Goal: Task Accomplishment & Management: Use online tool/utility

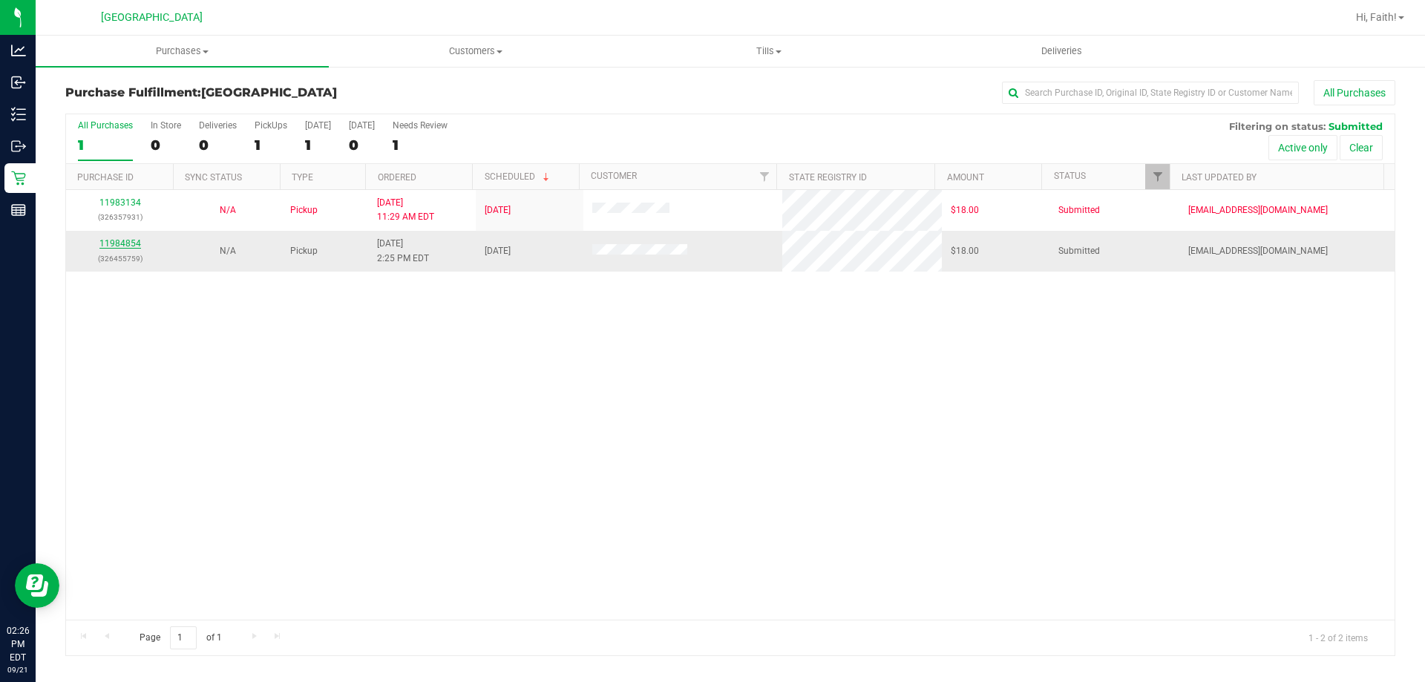
click at [132, 241] on link "11984854" at bounding box center [120, 243] width 42 height 10
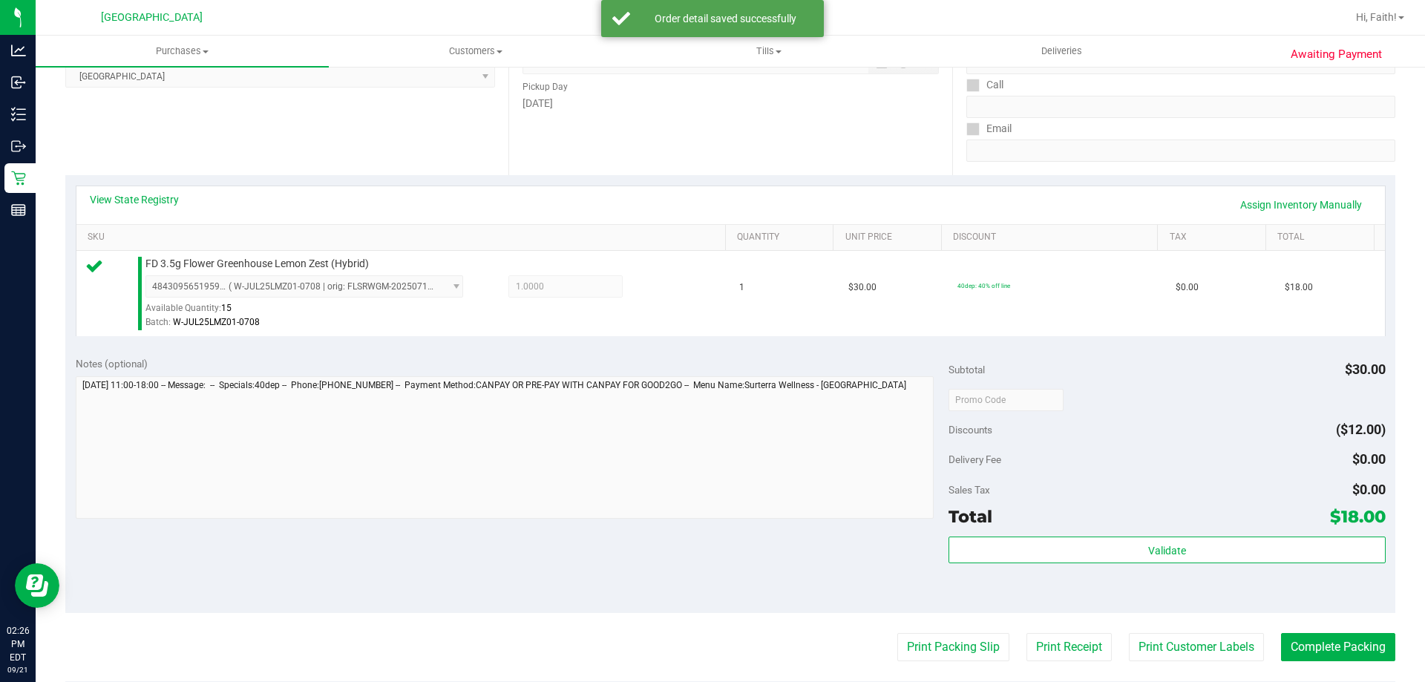
scroll to position [297, 0]
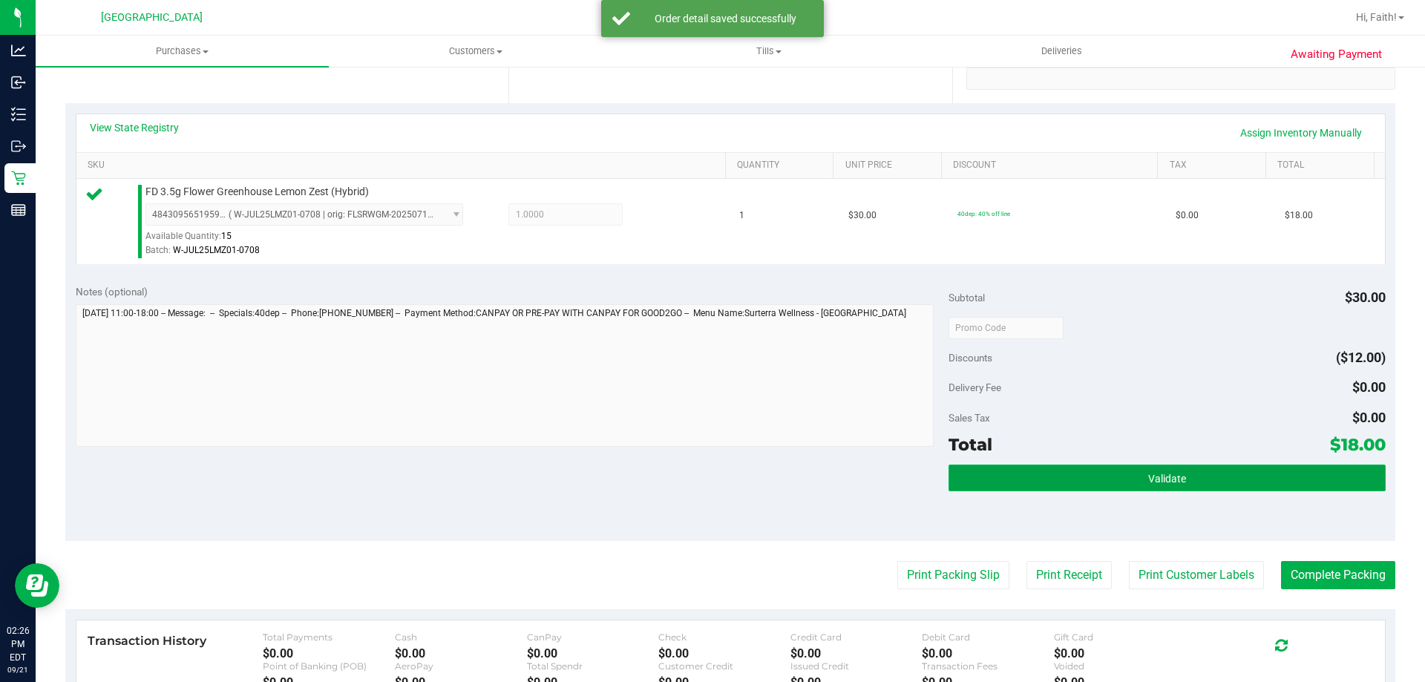
click at [1087, 473] on button "Validate" at bounding box center [1167, 478] width 436 height 27
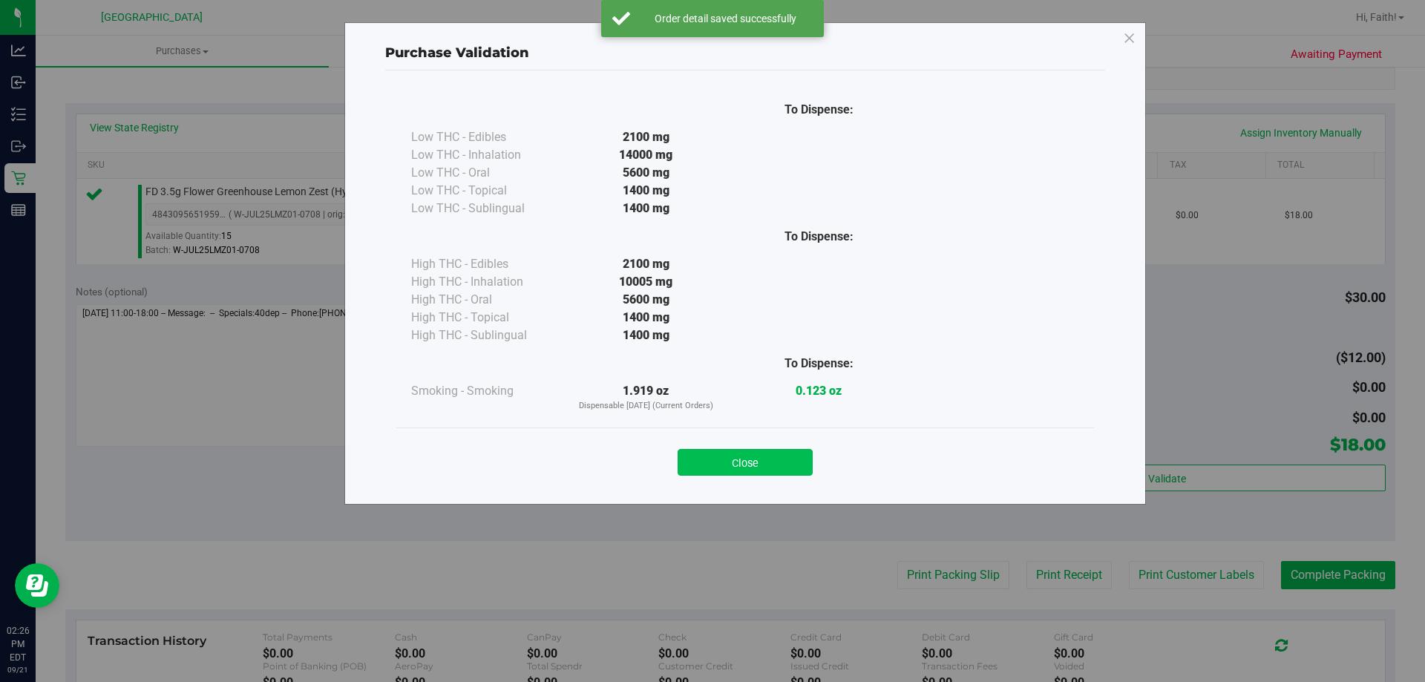
click at [760, 453] on button "Close" at bounding box center [745, 462] width 135 height 27
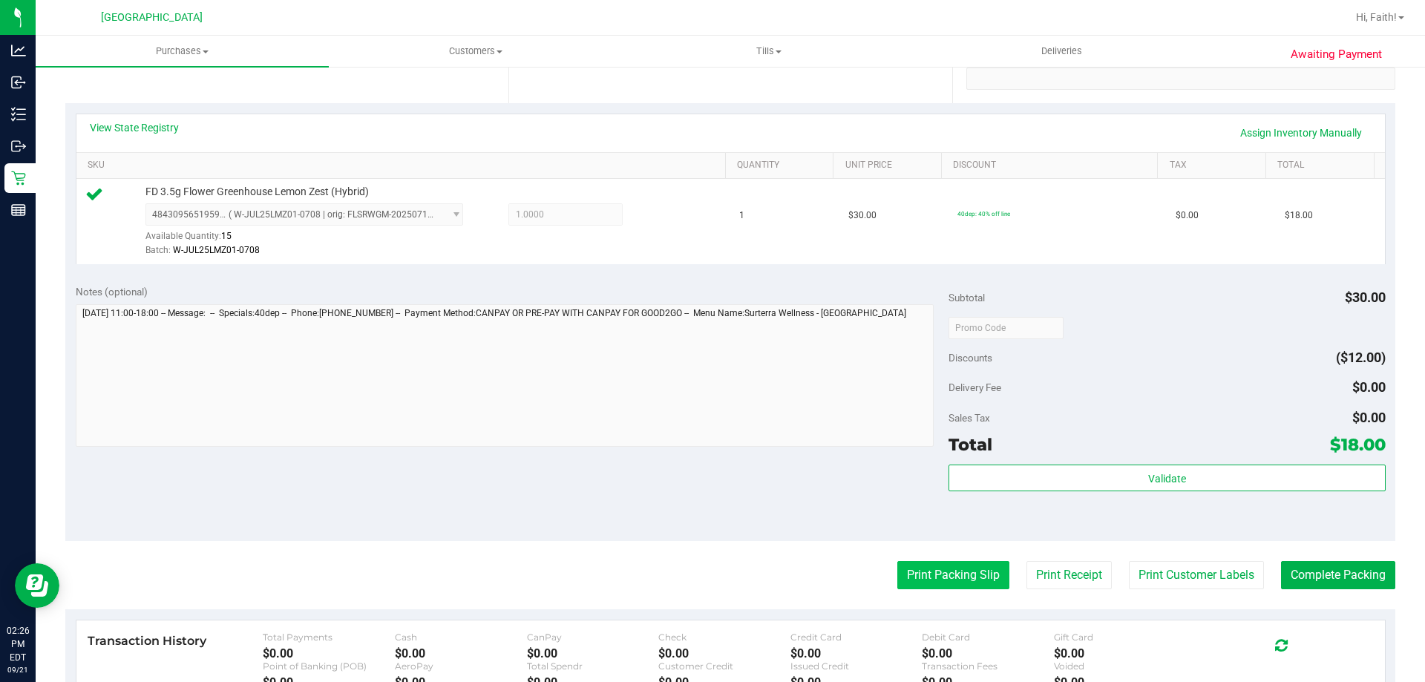
click at [941, 580] on button "Print Packing Slip" at bounding box center [953, 575] width 112 height 28
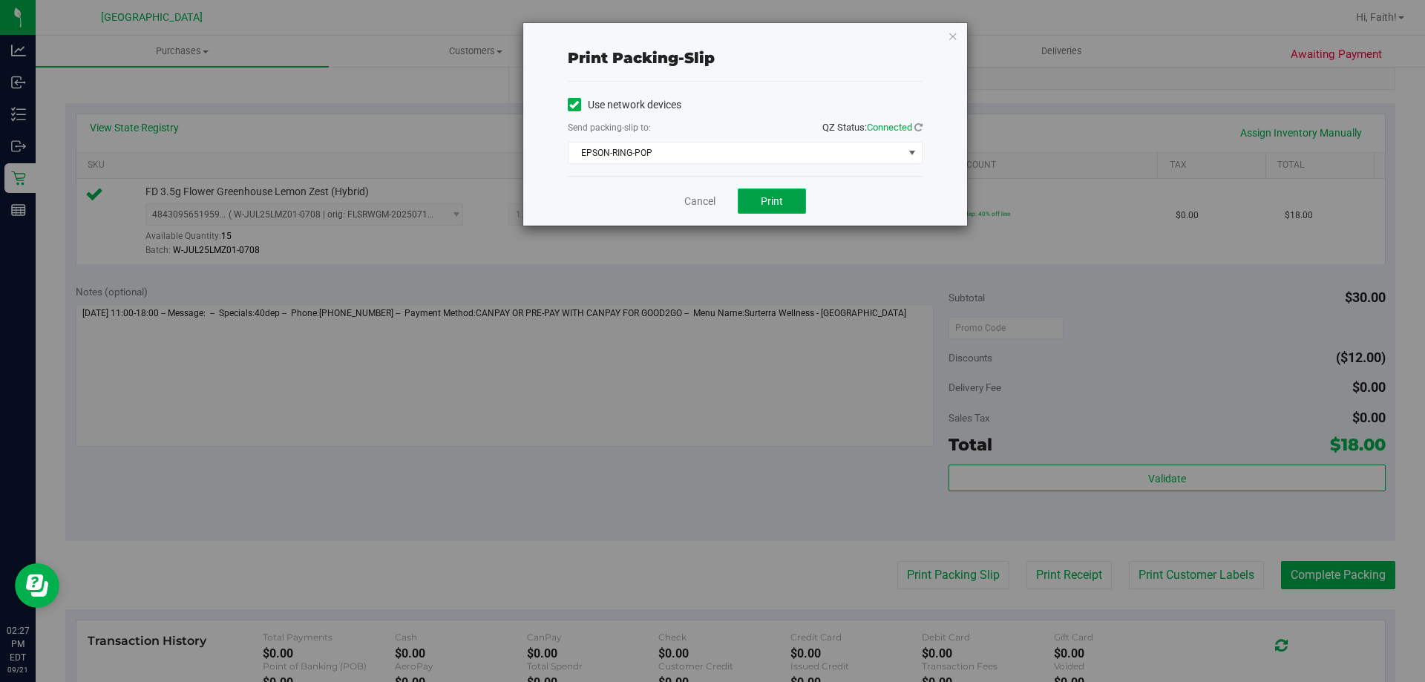
click at [786, 198] on button "Print" at bounding box center [772, 201] width 68 height 25
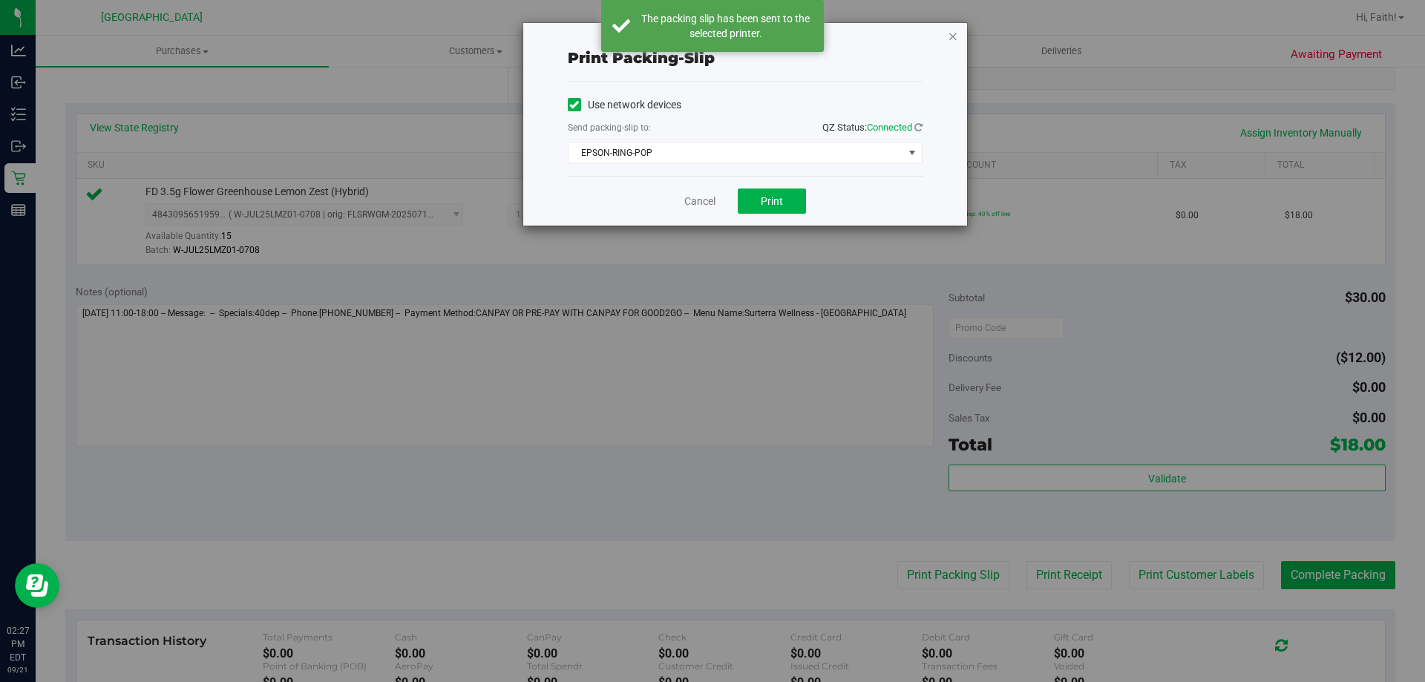
click at [955, 33] on icon "button" at bounding box center [953, 36] width 10 height 18
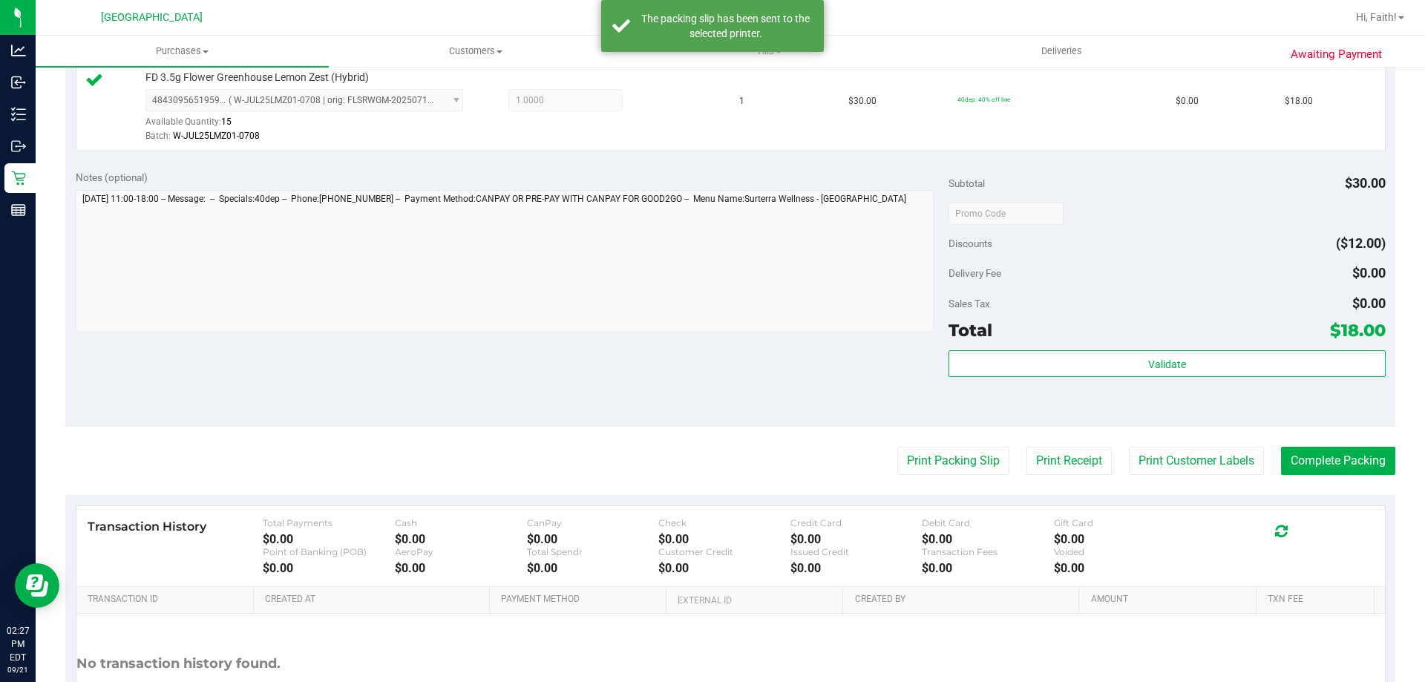
scroll to position [520, 0]
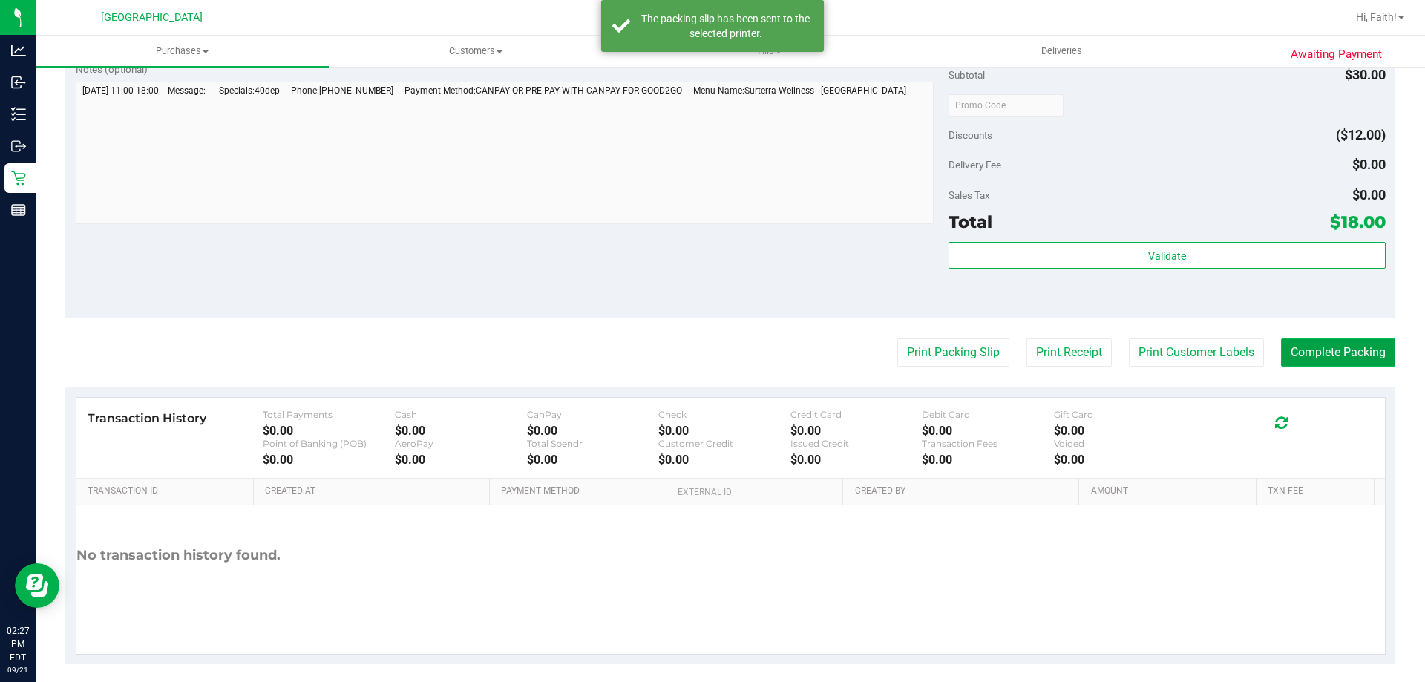
click at [1324, 345] on button "Complete Packing" at bounding box center [1338, 352] width 114 height 28
